Goal: Task Accomplishment & Management: Manage account settings

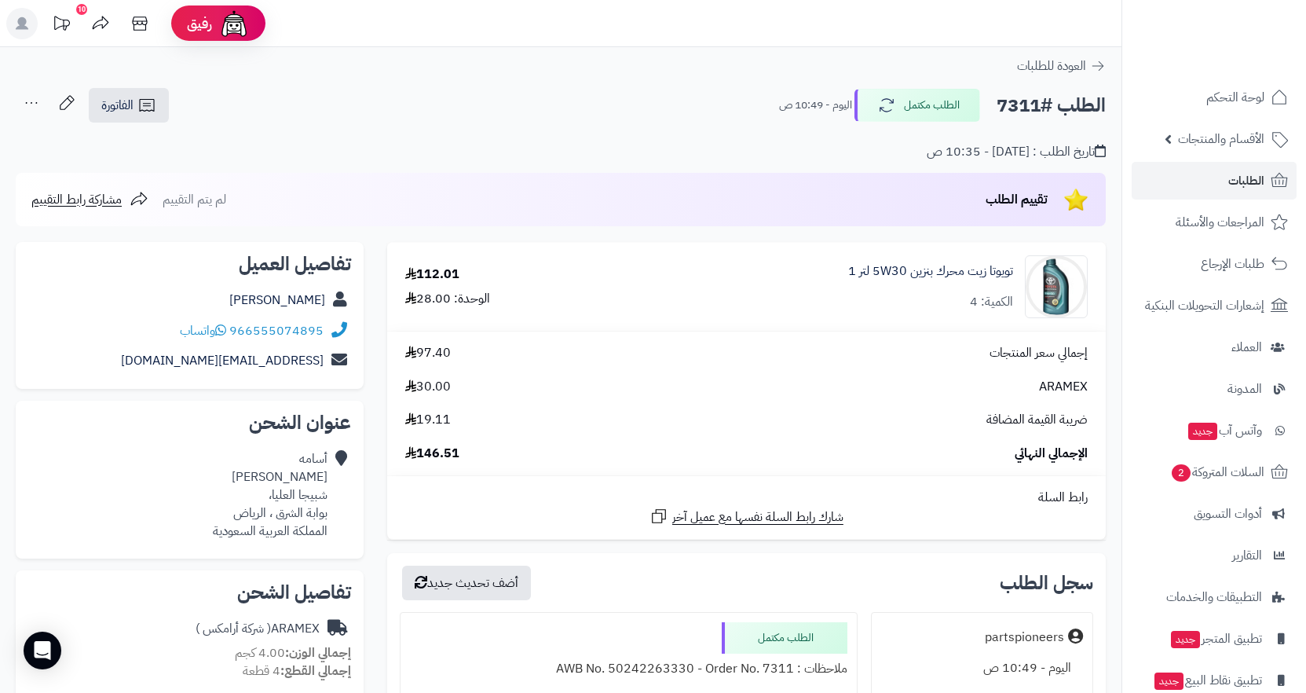
click at [789, 396] on div "إجمالي سعر المنتجات 97.40 ARAMEX 30.00 ضريبة القيمة المضافة 19.11 الإجمالي النه…" at bounding box center [747, 403] width 706 height 119
click at [797, 324] on td "تويوتا زيت محرك بنزين 5W30 لتر 1 الكمية: 4" at bounding box center [856, 287] width 500 height 88
click at [855, 269] on link "تويوتا زيت محرك بنزين 5W30 لتر 1" at bounding box center [930, 271] width 165 height 18
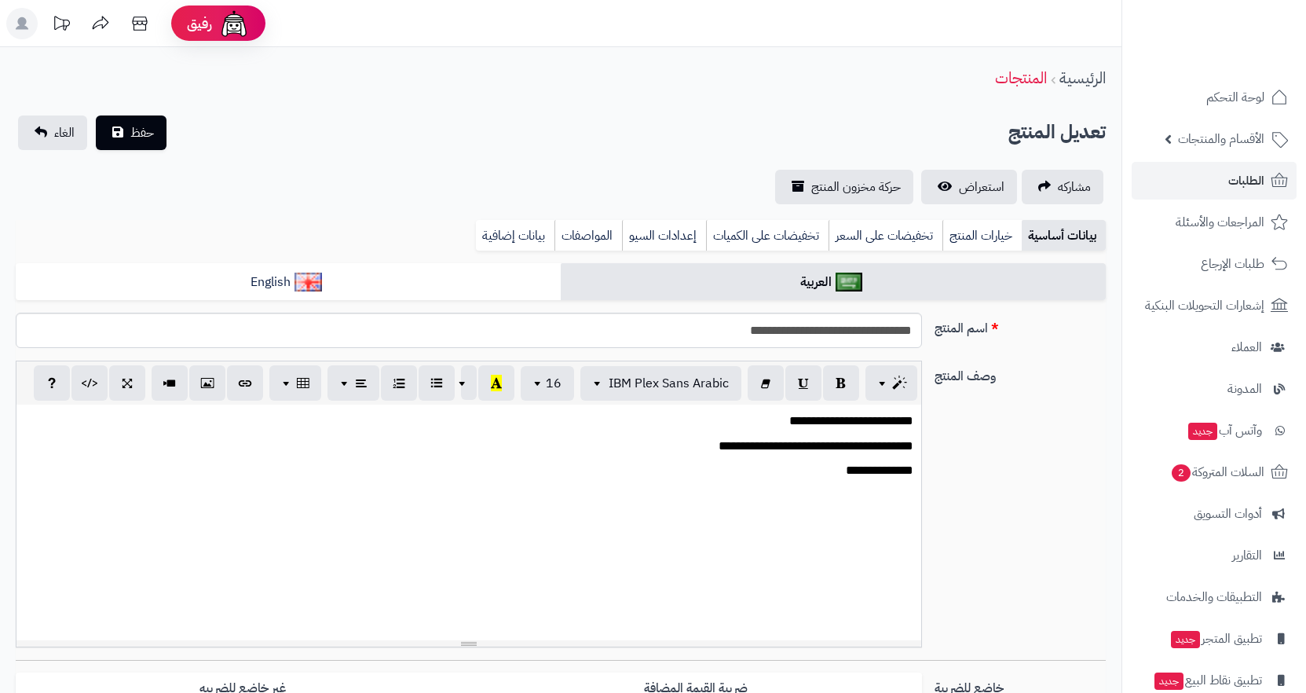
scroll to position [0, 13]
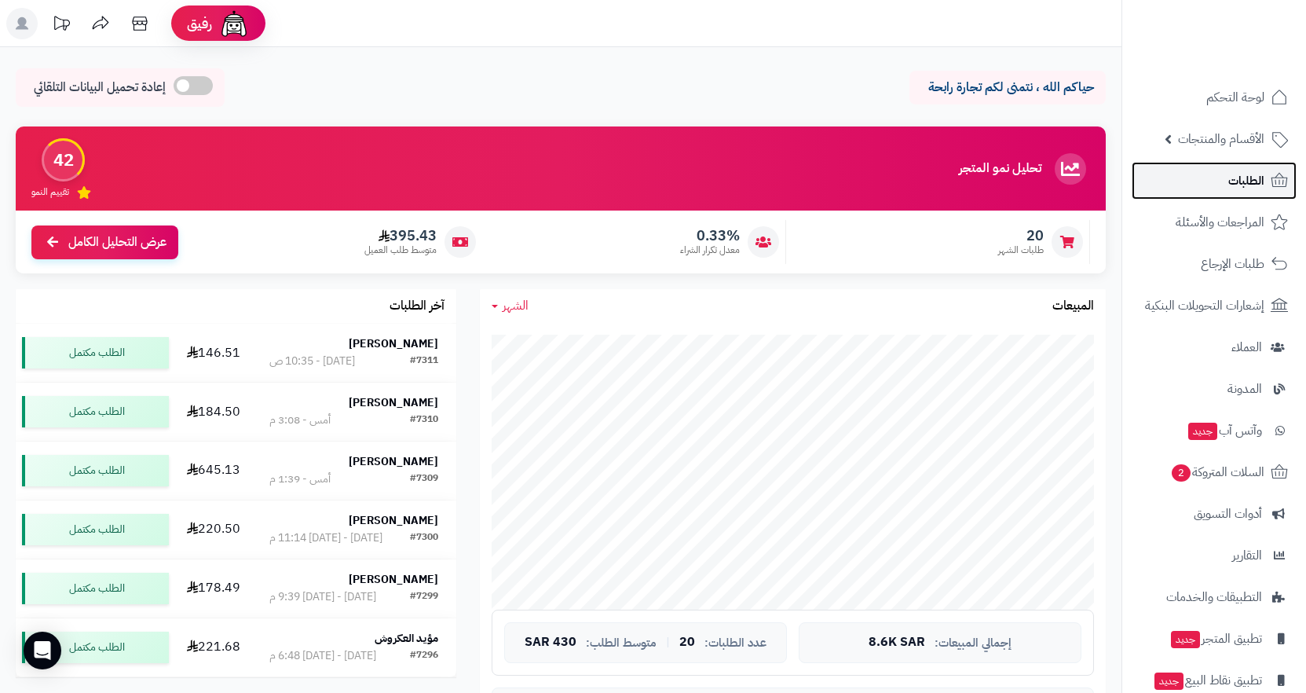
click at [1260, 186] on span "الطلبات" at bounding box center [1247, 181] width 36 height 22
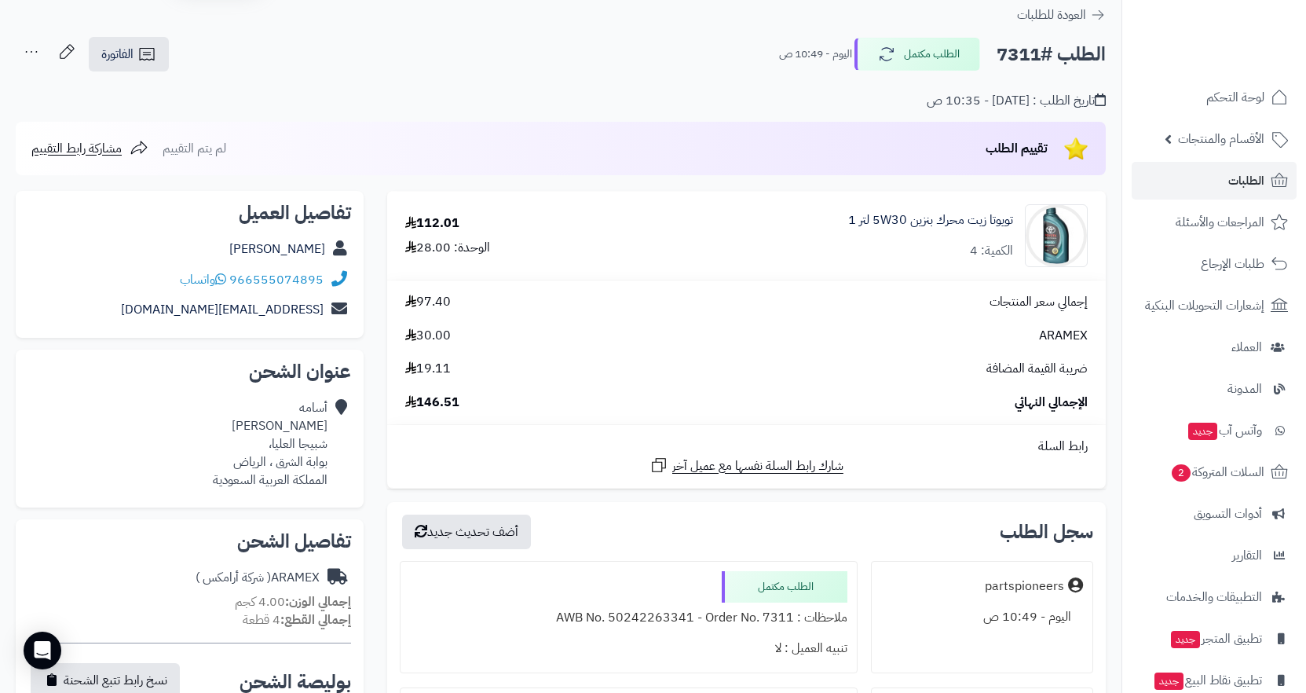
scroll to position [79, 0]
